Goal: Information Seeking & Learning: Learn about a topic

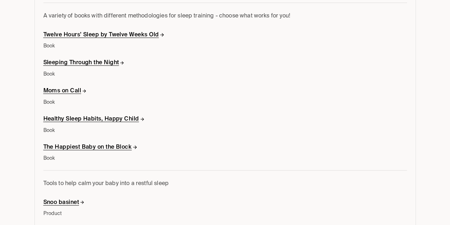
scroll to position [399, 0]
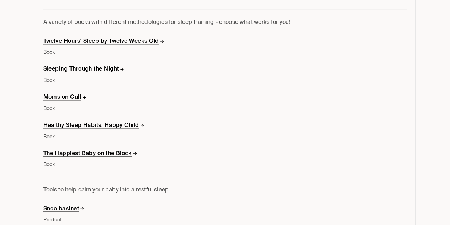
drag, startPoint x: 30, startPoint y: 70, endPoint x: 26, endPoint y: 44, distance: 26.9
drag, startPoint x: 26, startPoint y: 44, endPoint x: 19, endPoint y: 35, distance: 11.1
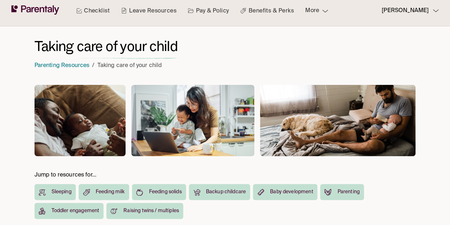
scroll to position [0, 0]
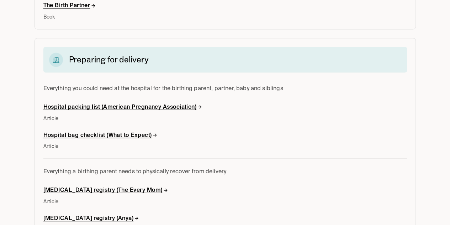
scroll to position [593, 0]
click at [9, 66] on div "Checklist Leave Resources Pay & Policy Benefits & Perks More Vanessa Solorzano …" at bounding box center [225, 130] width 450 height 1446
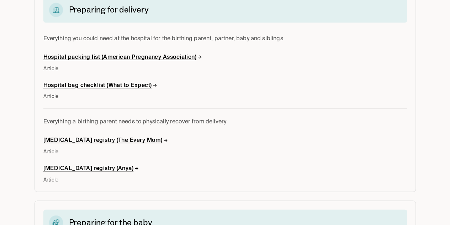
scroll to position [643, 0]
